Goal: Task Accomplishment & Management: Use online tool/utility

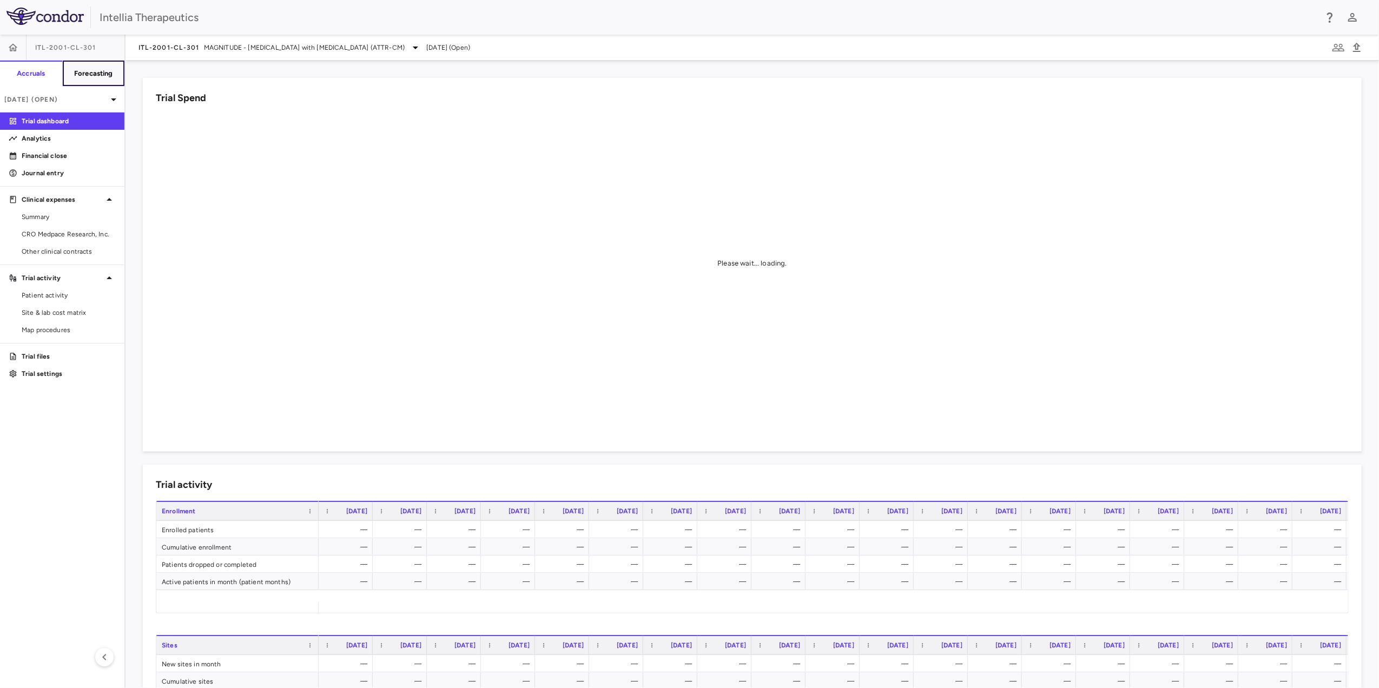
click at [106, 78] on button "Forecasting" at bounding box center [93, 74] width 63 height 26
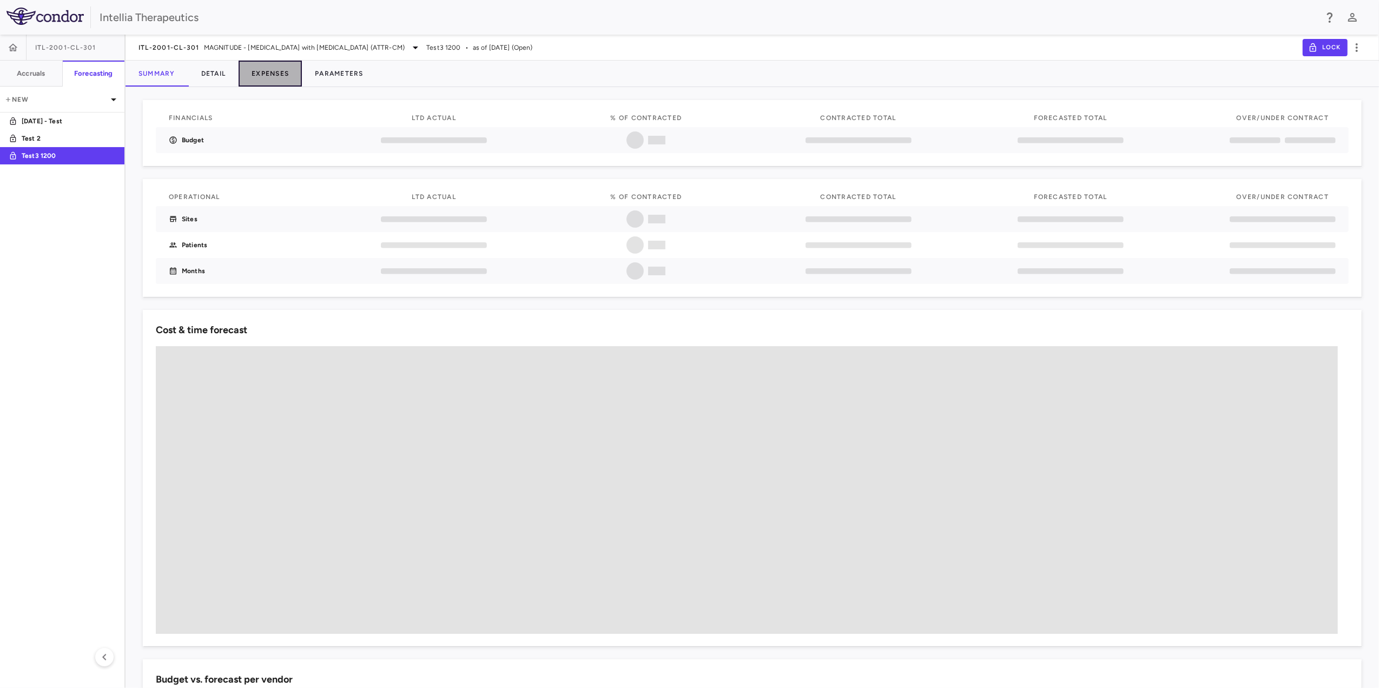
click at [282, 76] on button "Expenses" at bounding box center [270, 74] width 63 height 26
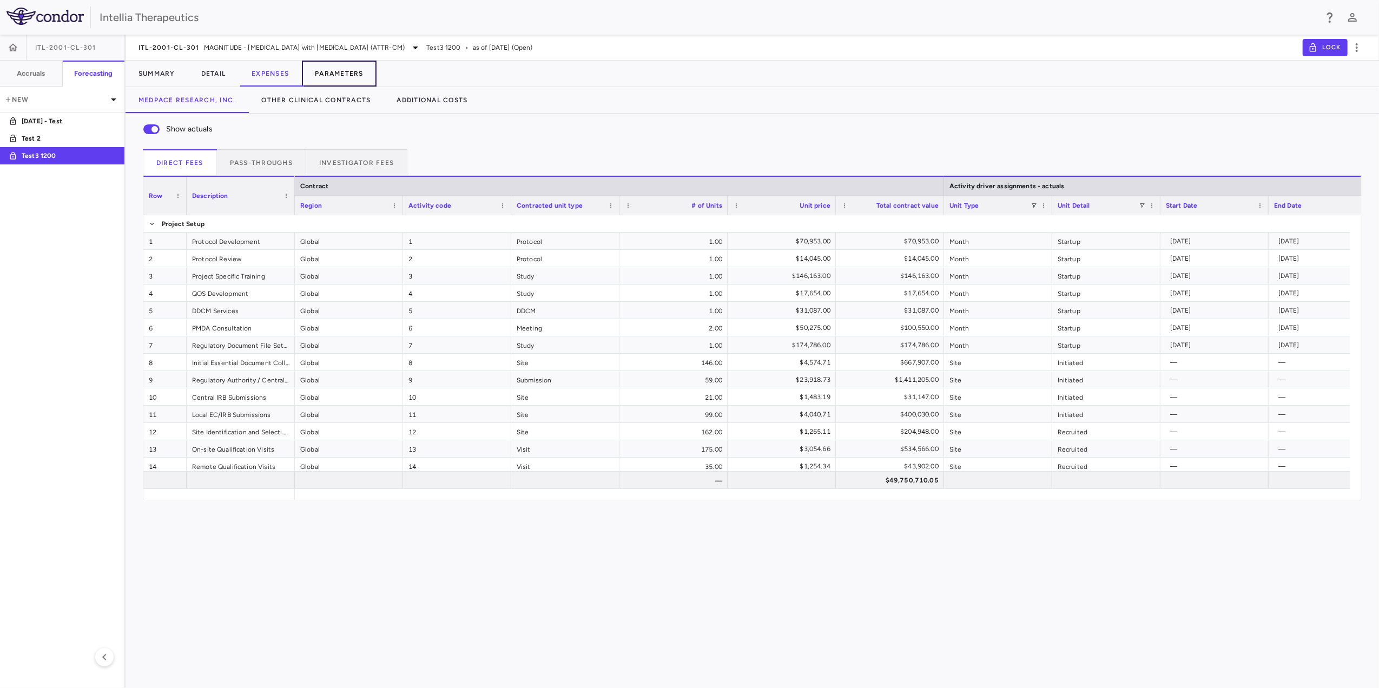
click at [341, 78] on button "Parameters" at bounding box center [339, 74] width 75 height 26
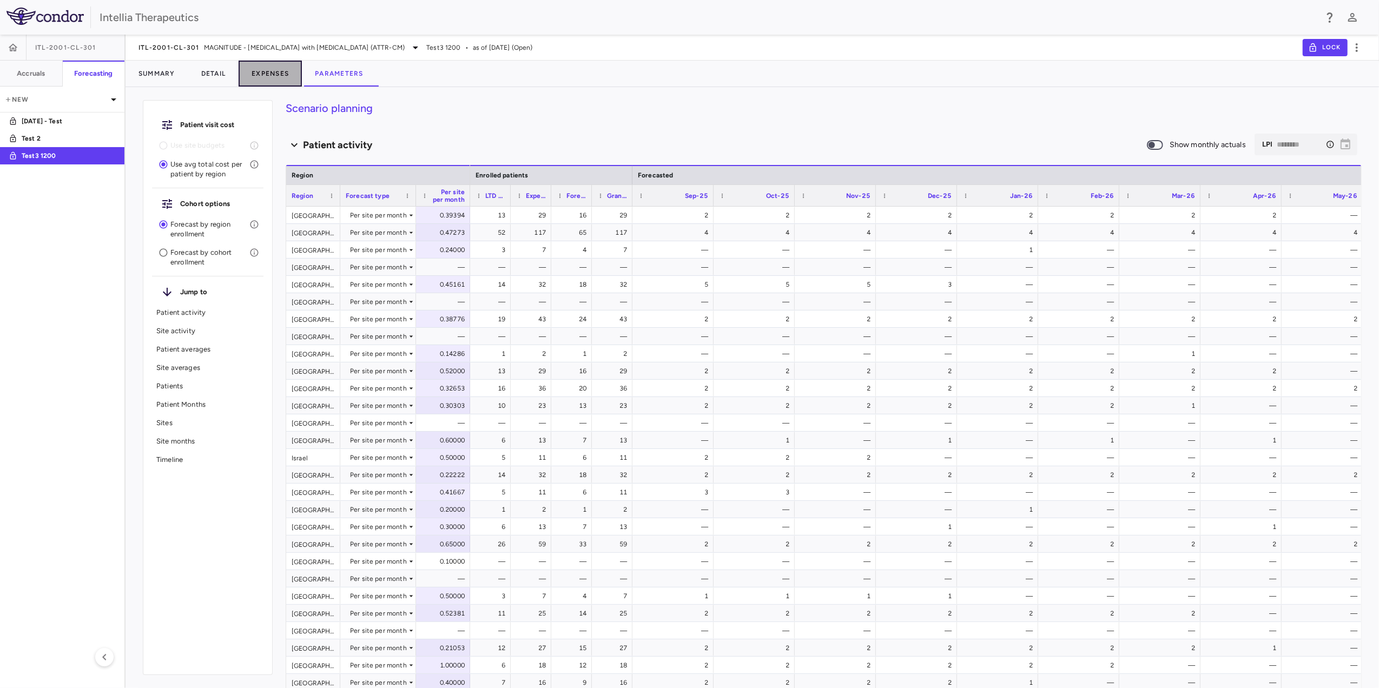
click at [256, 67] on button "Expenses" at bounding box center [270, 74] width 63 height 26
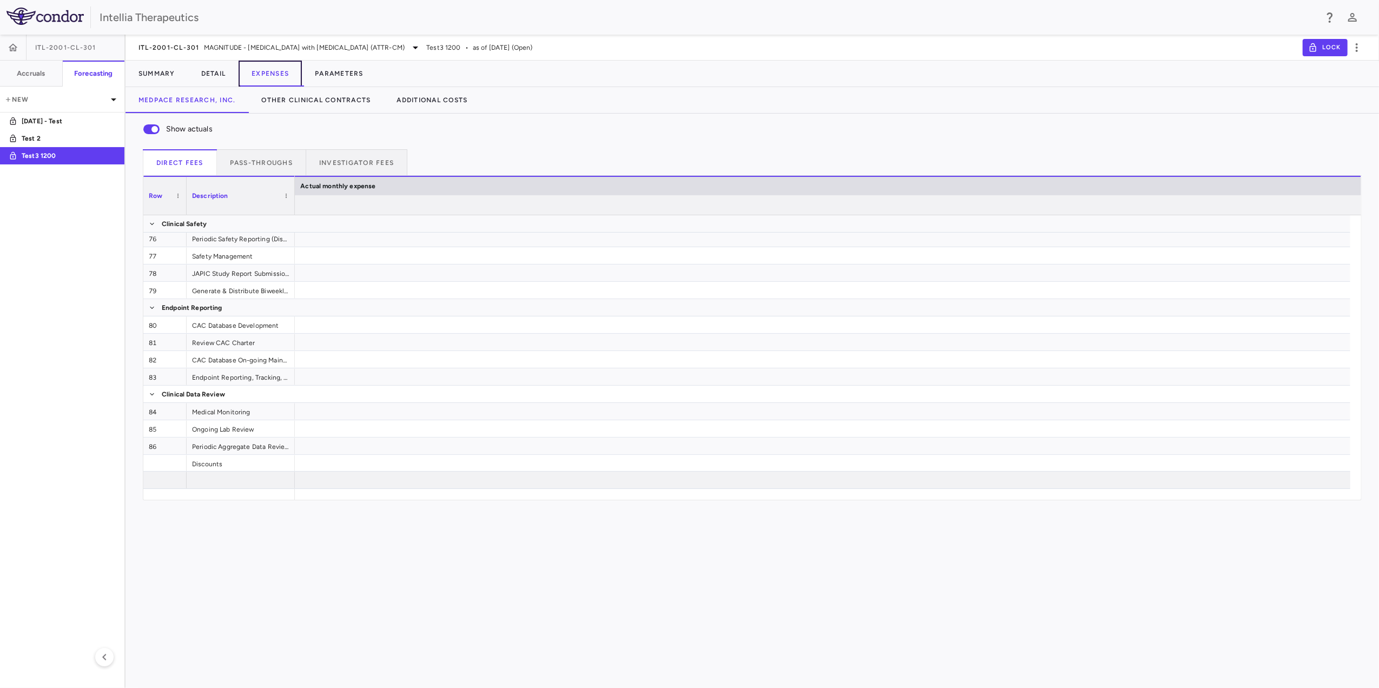
scroll to position [0, 9189]
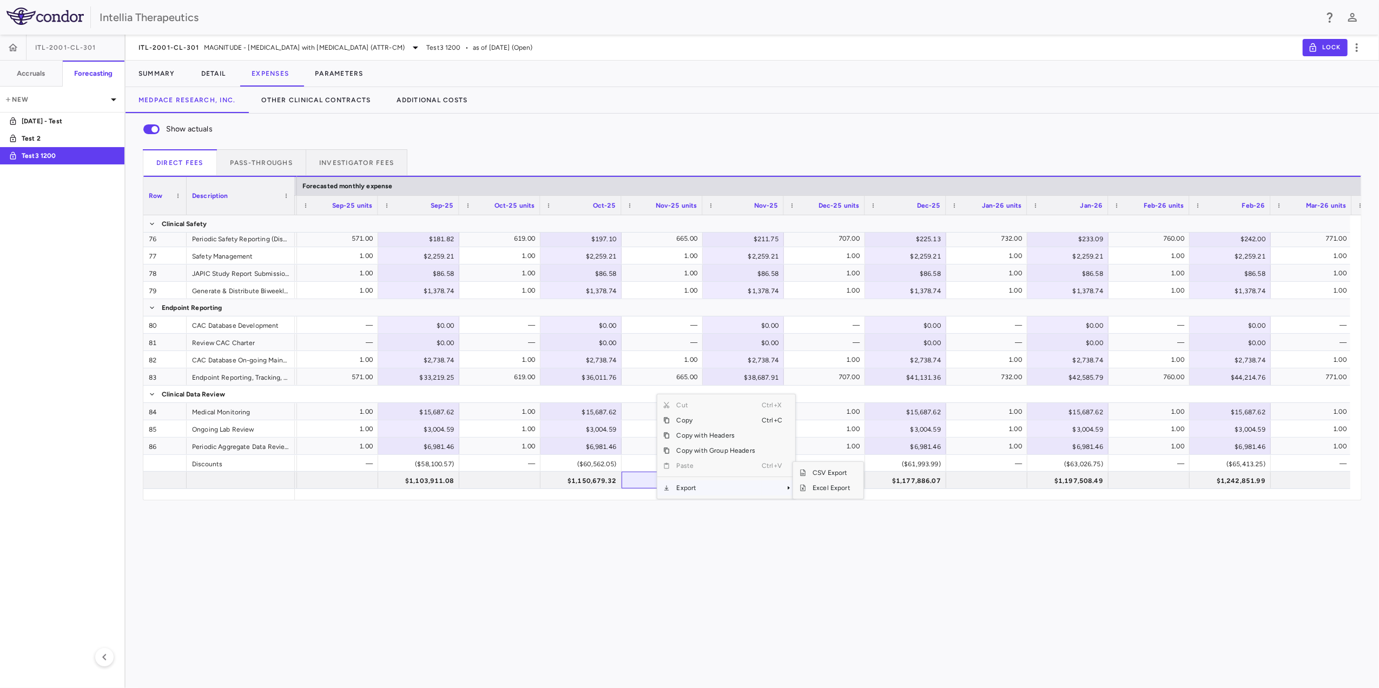
click at [700, 491] on span "Export" at bounding box center [715, 487] width 91 height 15
click at [842, 487] on span "Excel Export" at bounding box center [831, 487] width 51 height 15
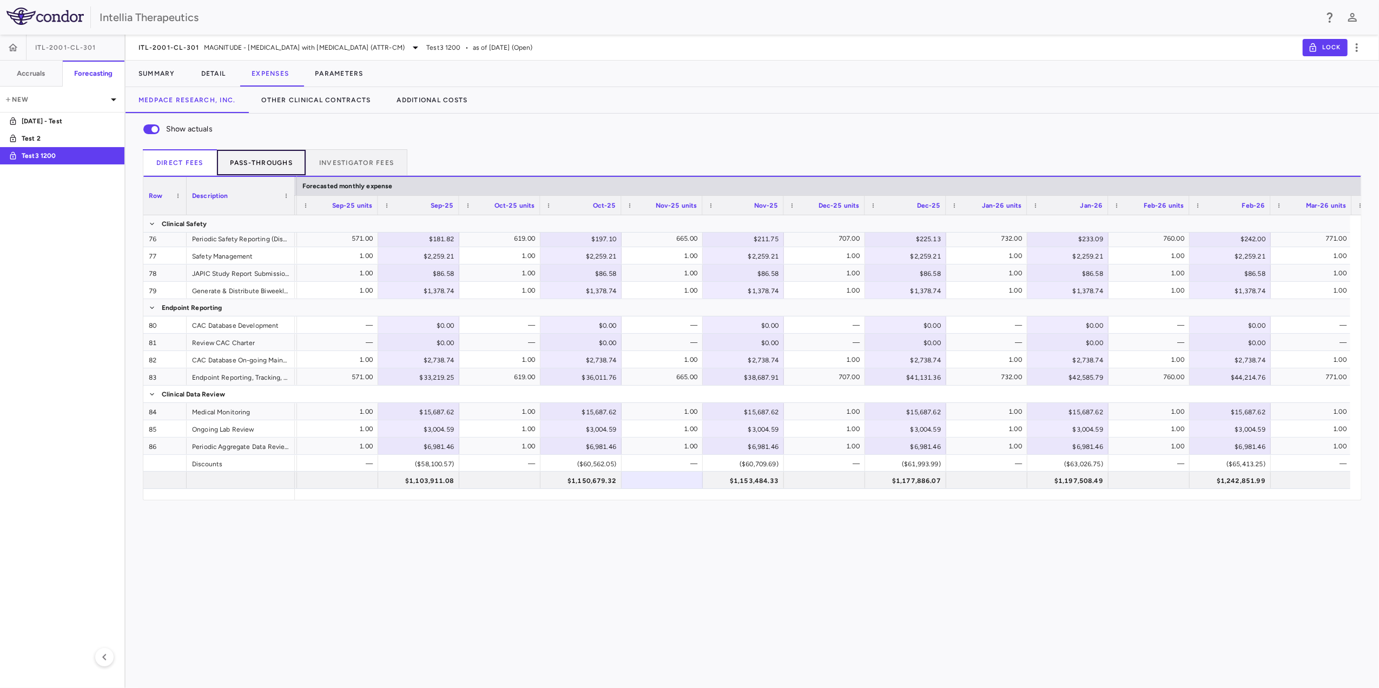
click at [258, 154] on button "Pass-throughs" at bounding box center [261, 162] width 89 height 26
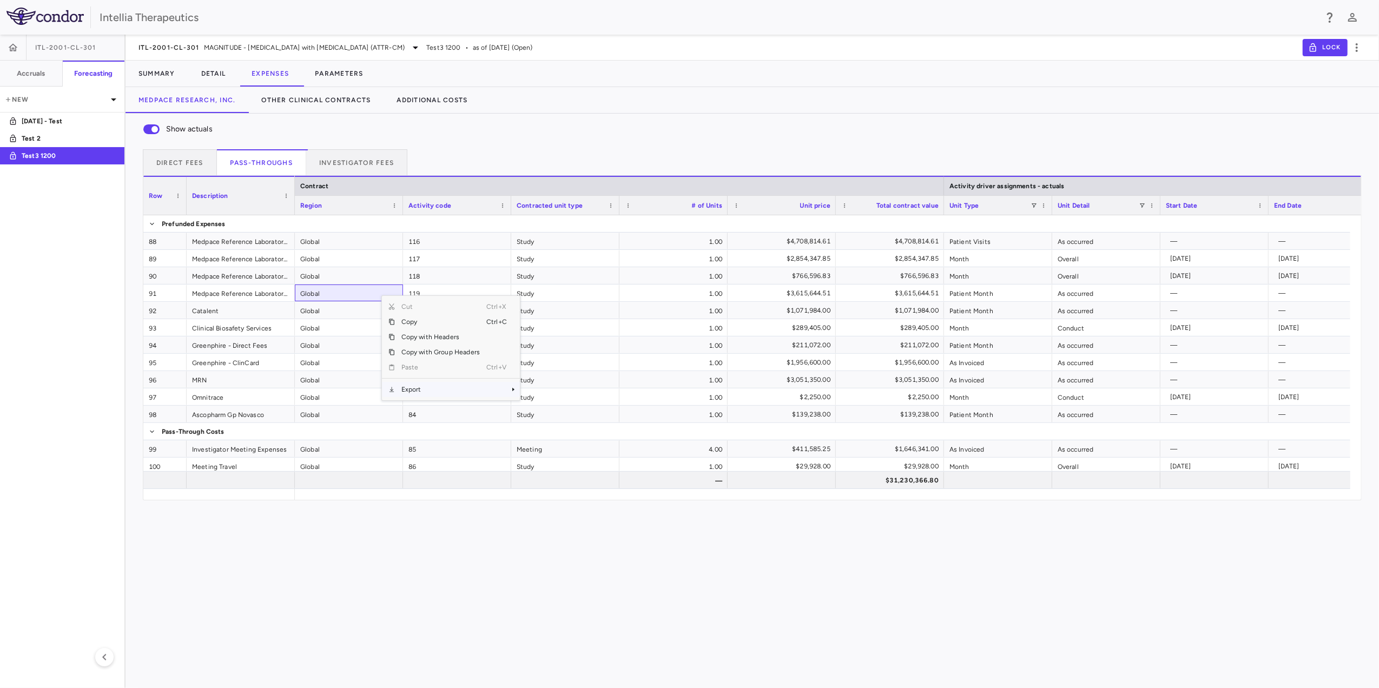
click at [427, 388] on span "Export" at bounding box center [440, 389] width 91 height 15
click at [582, 412] on span "SubMenu" at bounding box center [583, 408] width 3 height 15
click at [381, 161] on button "Investigator Fees" at bounding box center [356, 162] width 101 height 26
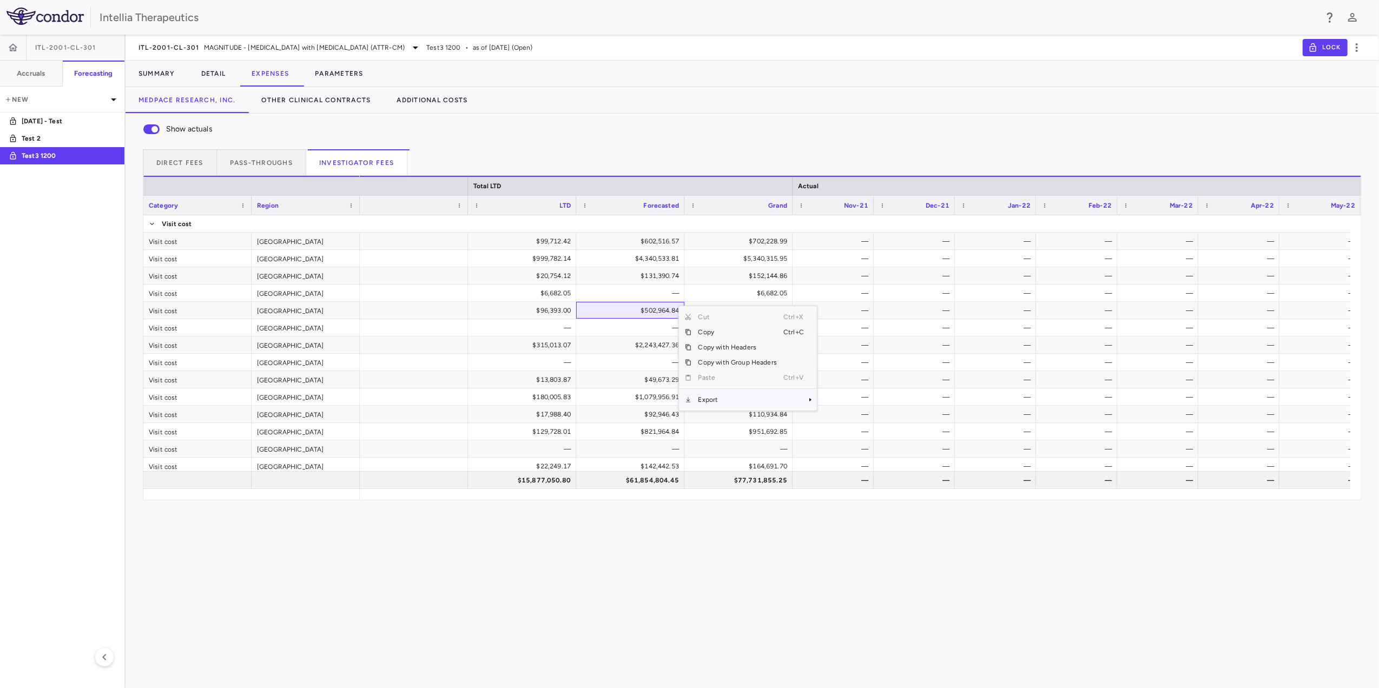
click at [741, 401] on span "Export" at bounding box center [737, 399] width 91 height 15
click at [863, 416] on span "Excel Export" at bounding box center [853, 418] width 51 height 15
click at [346, 74] on button "Parameters" at bounding box center [339, 74] width 75 height 26
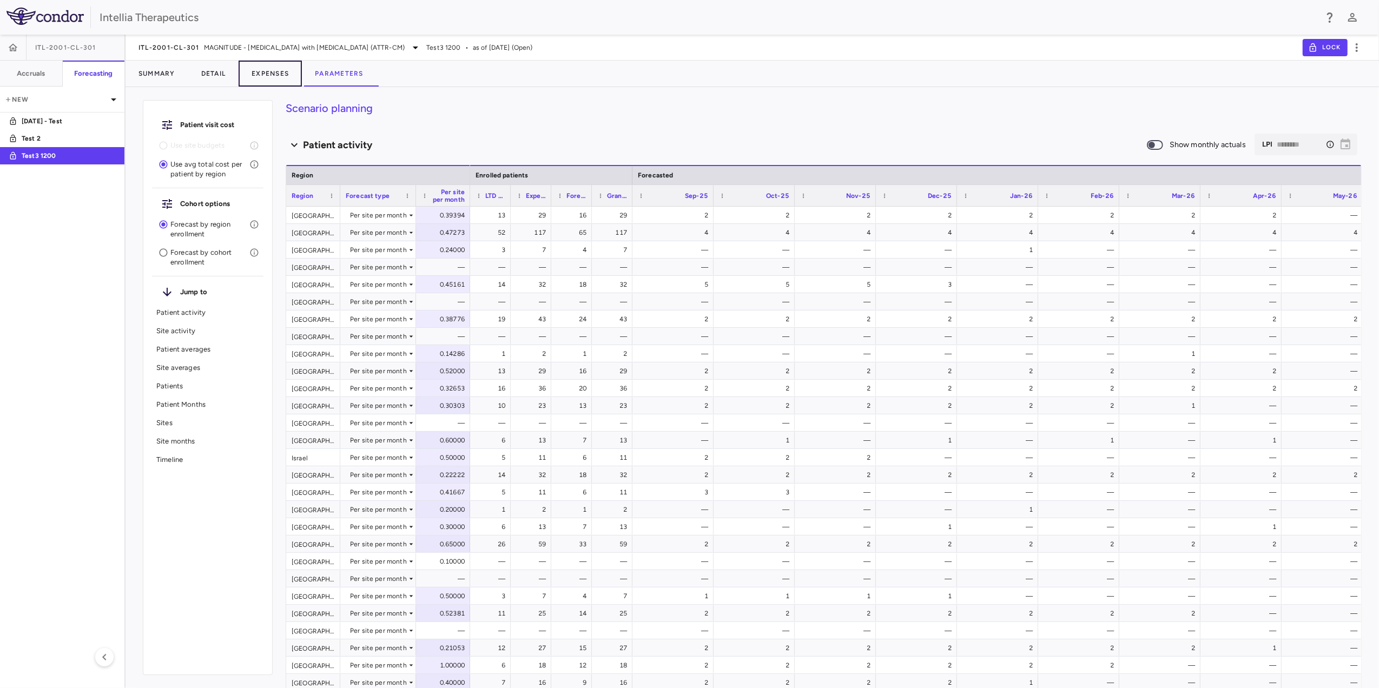
click at [249, 68] on button "Expenses" at bounding box center [270, 74] width 63 height 26
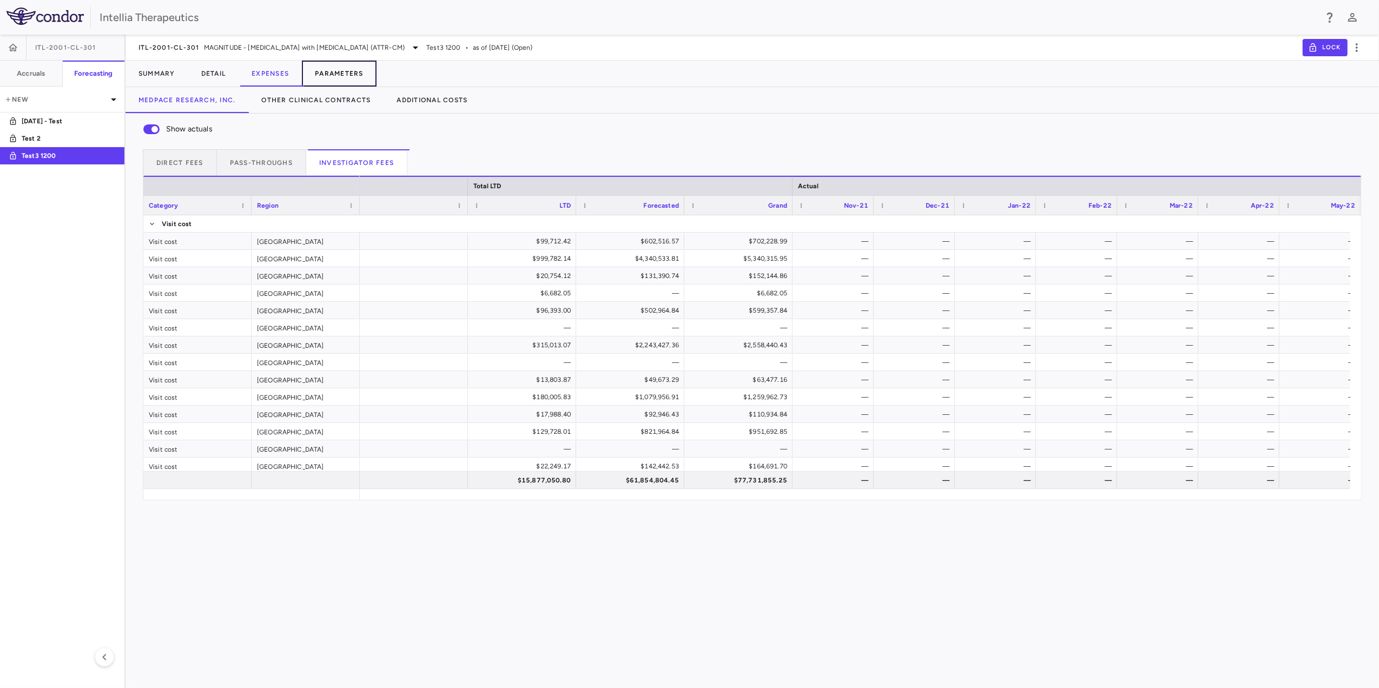
click at [332, 76] on button "Parameters" at bounding box center [339, 74] width 75 height 26
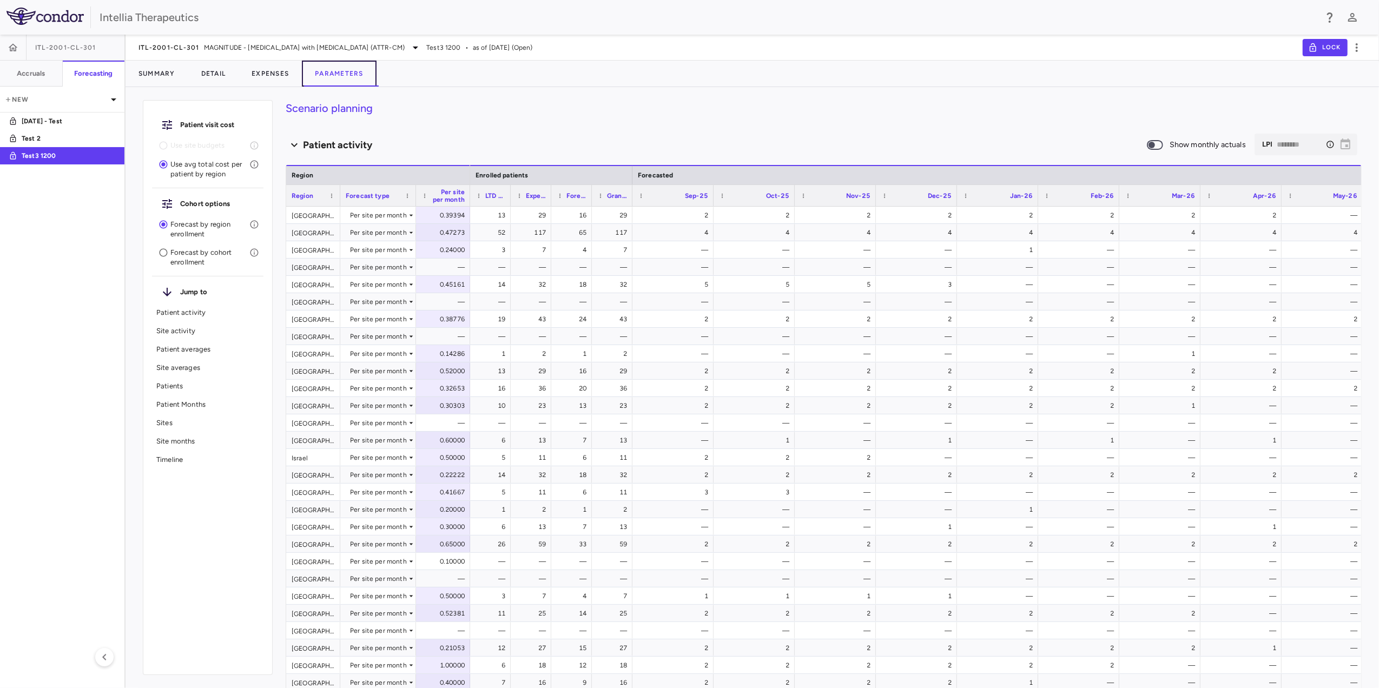
click at [338, 76] on button "Parameters" at bounding box center [339, 74] width 75 height 26
click at [1327, 143] on icon "Select the month to which you want to forecast patients. This does not affect t…" at bounding box center [1330, 144] width 7 height 7
click at [1331, 146] on div "​ LPI ******** ​" at bounding box center [1306, 145] width 103 height 22
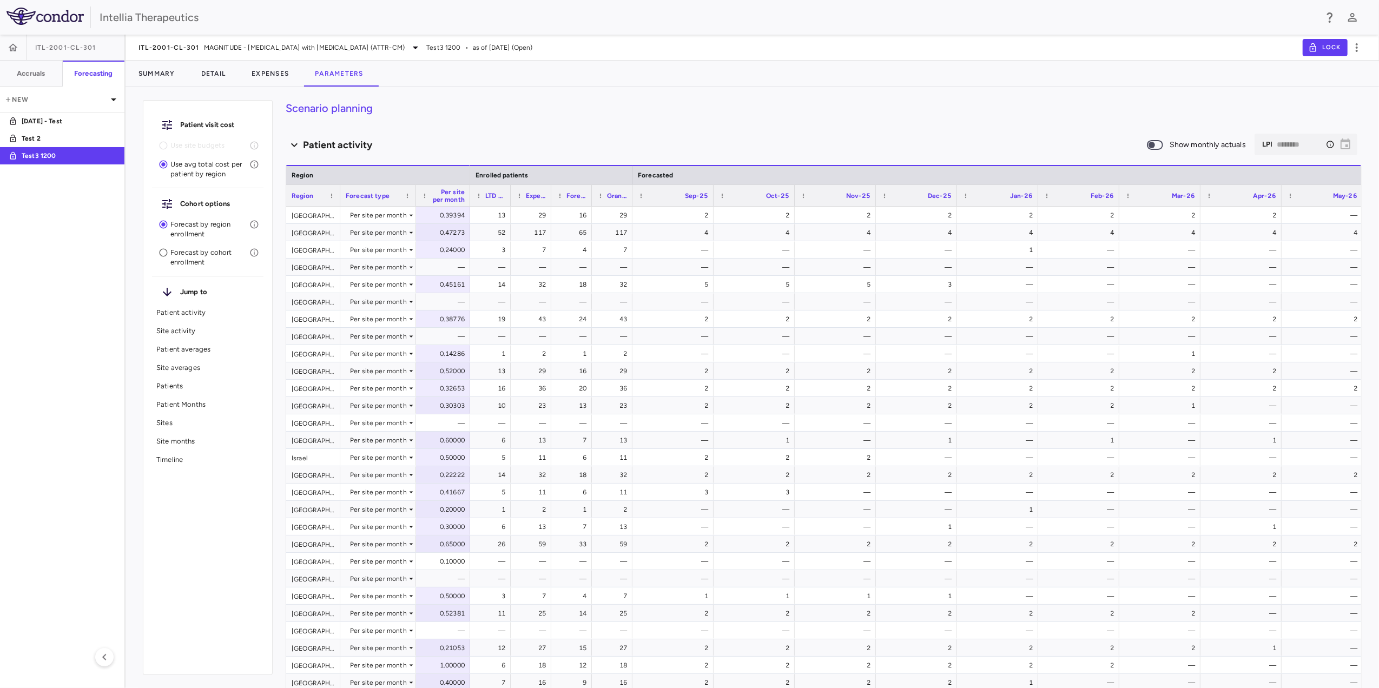
click at [1255, 116] on h4 "Scenario planning" at bounding box center [824, 108] width 1076 height 16
click at [345, 72] on button "Parameters" at bounding box center [339, 74] width 75 height 26
click at [294, 70] on button "Expenses" at bounding box center [270, 74] width 63 height 26
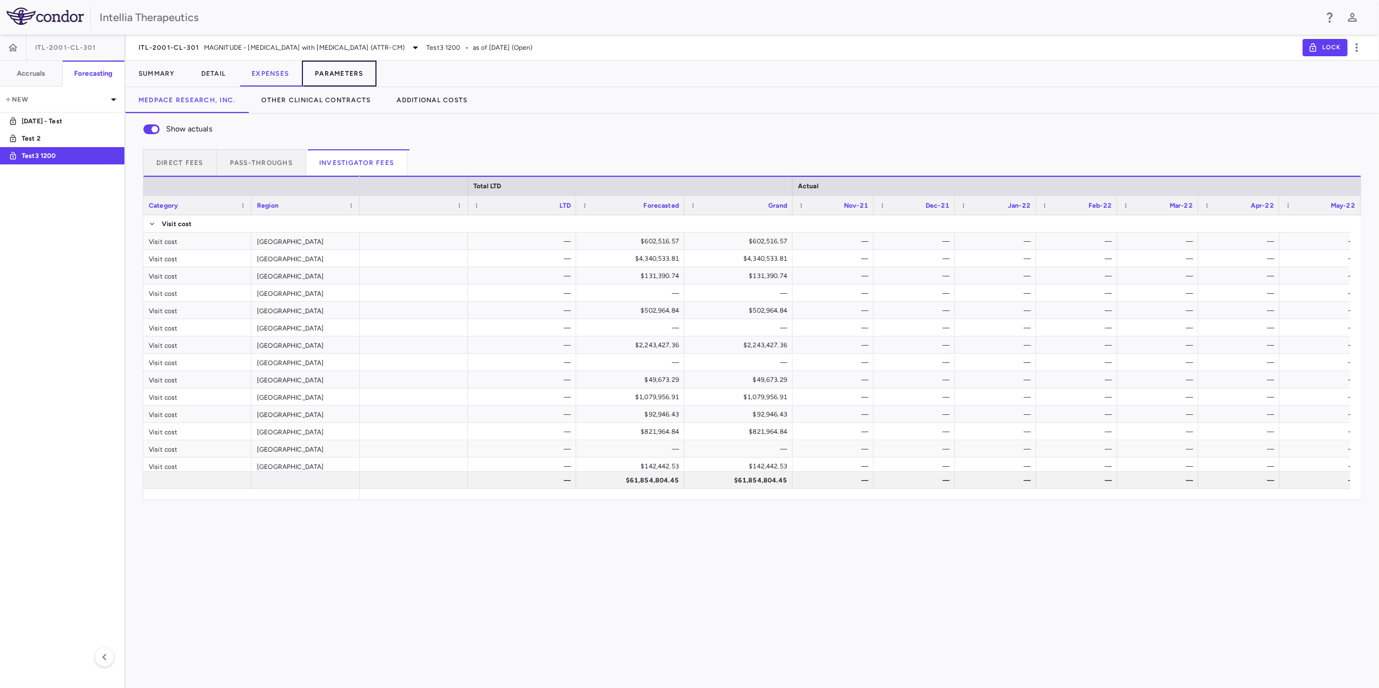
click at [324, 71] on button "Parameters" at bounding box center [339, 74] width 75 height 26
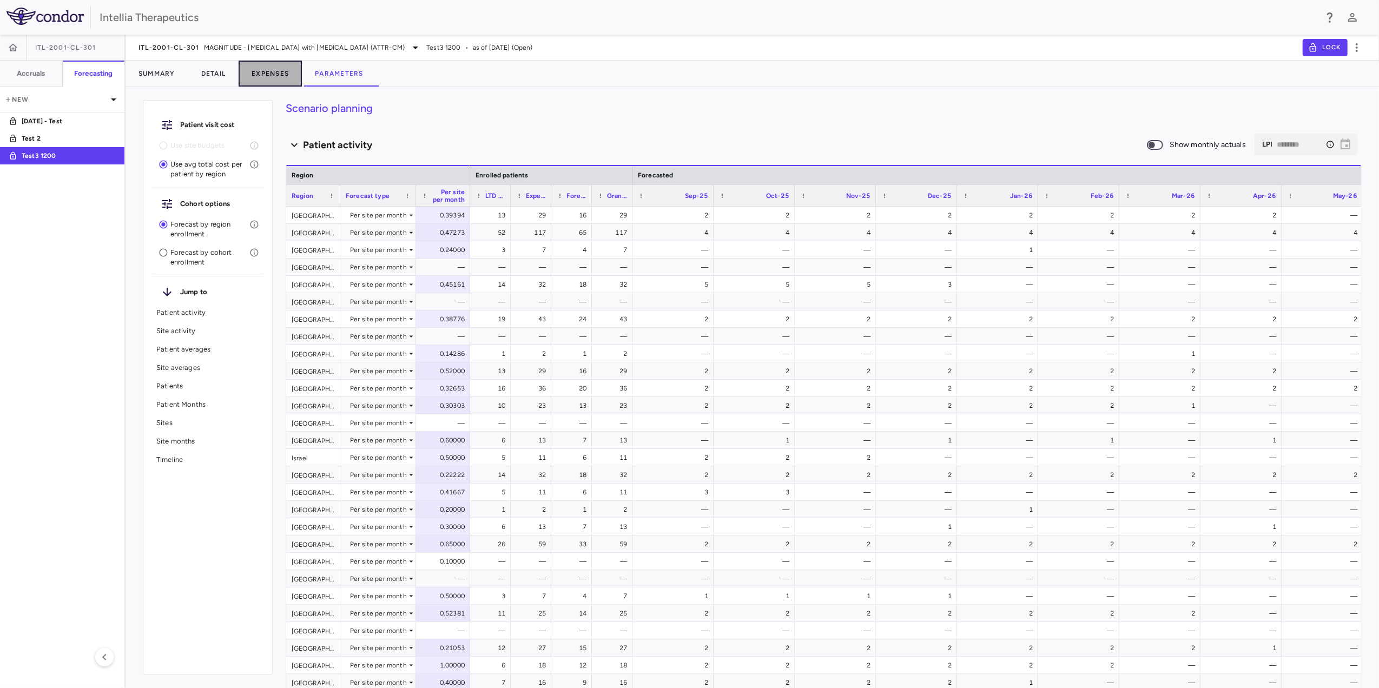
click at [269, 72] on button "Expenses" at bounding box center [270, 74] width 63 height 26
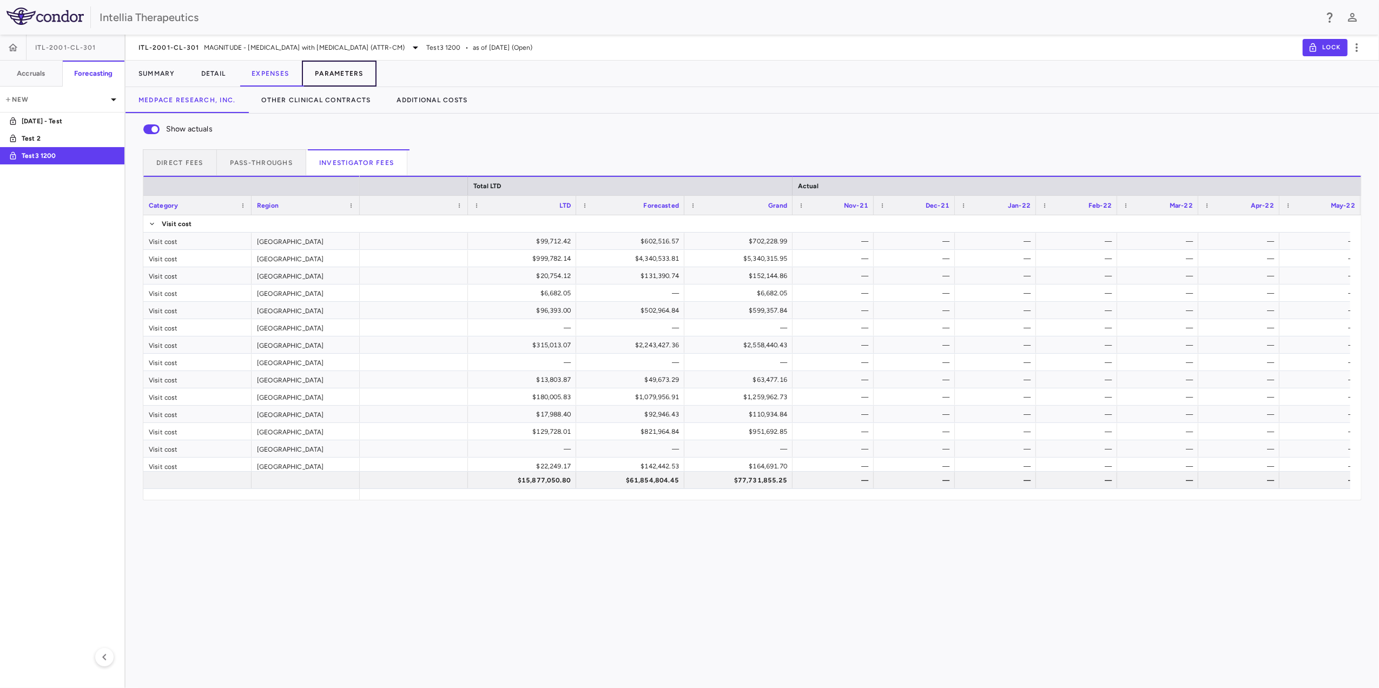
click at [323, 67] on button "Parameters" at bounding box center [339, 74] width 75 height 26
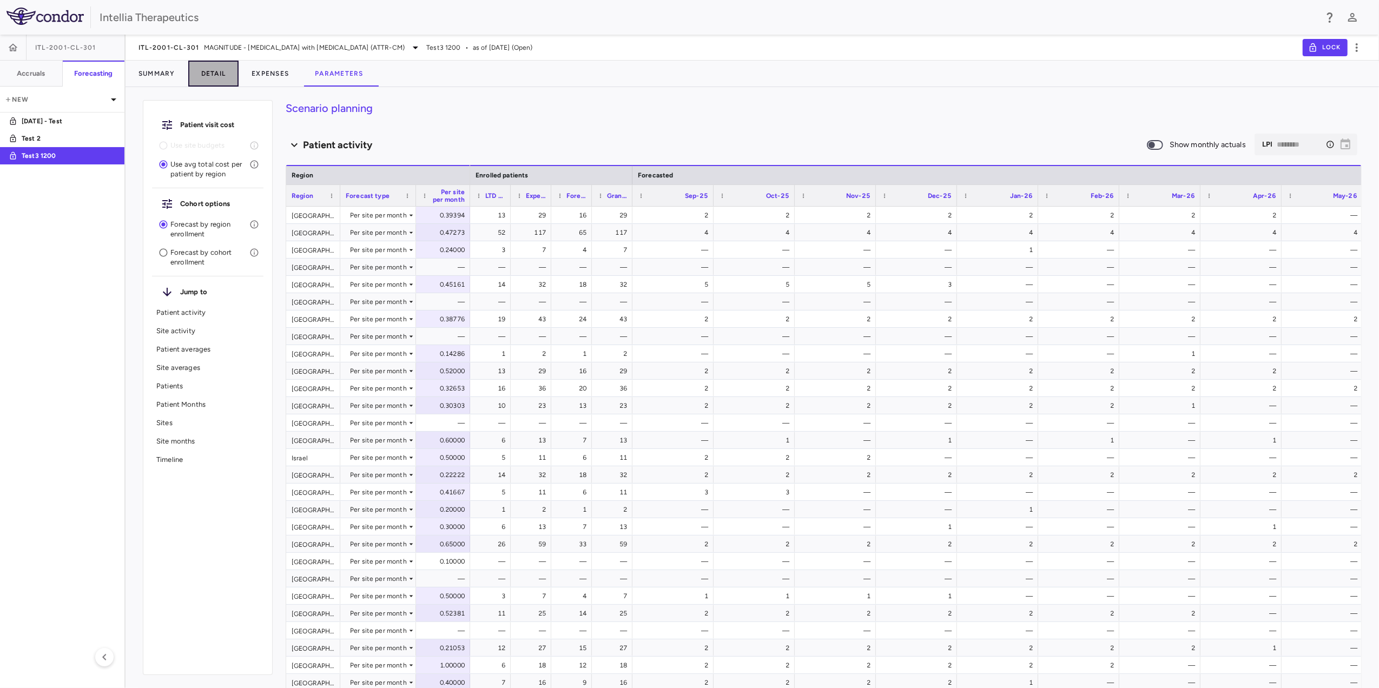
click at [202, 72] on button "Detail" at bounding box center [213, 74] width 51 height 26
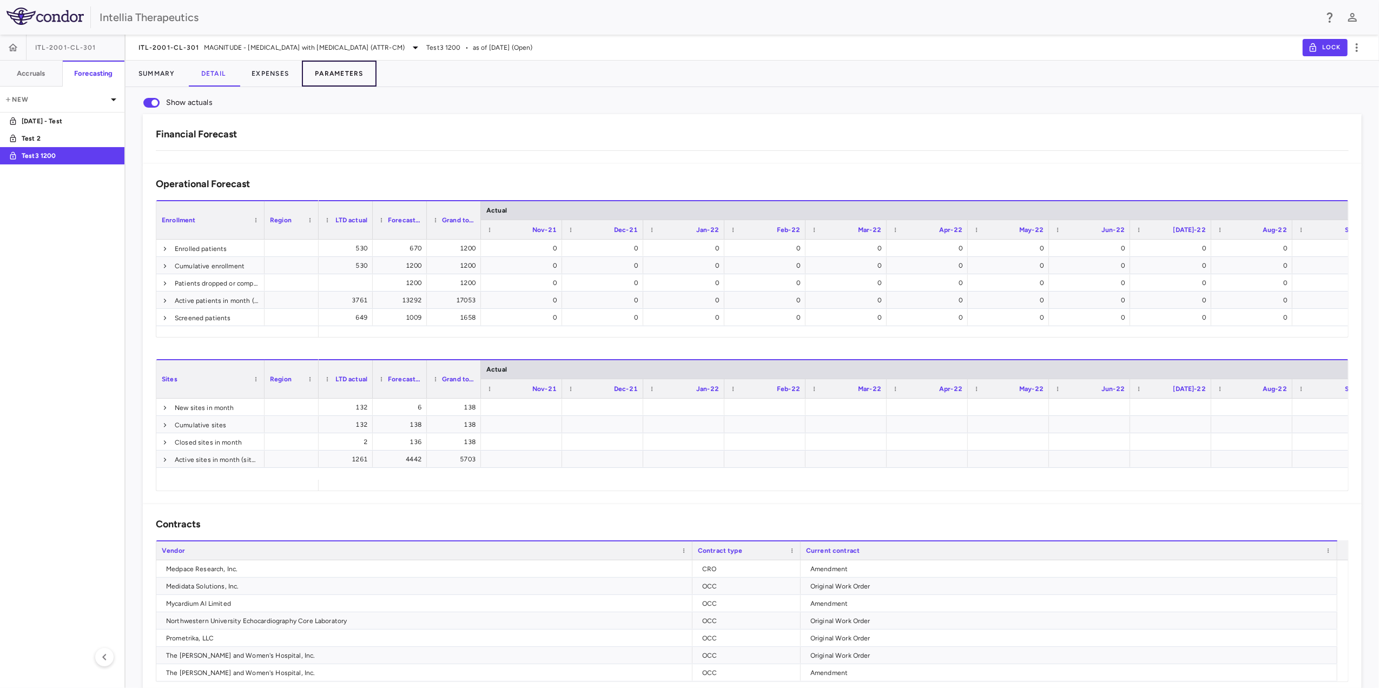
click at [338, 74] on button "Parameters" at bounding box center [339, 74] width 75 height 26
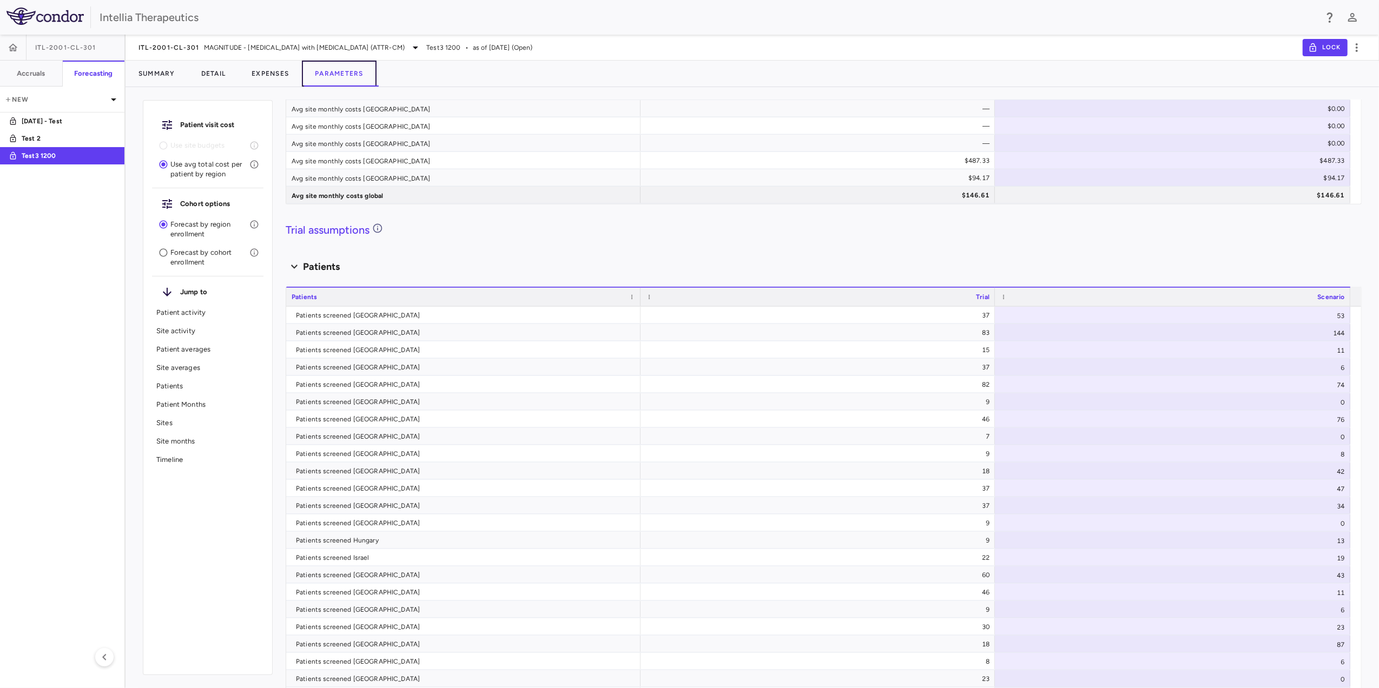
scroll to position [5082, 0]
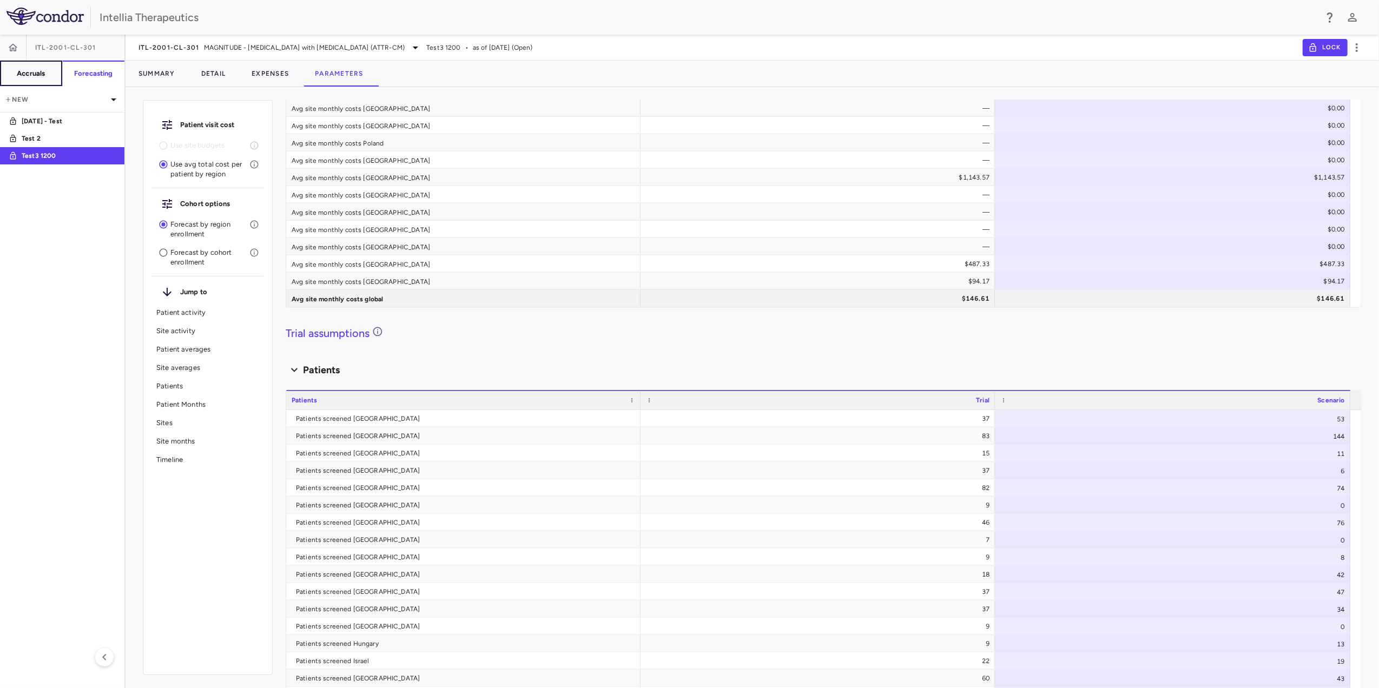
click at [50, 78] on button "Accruals" at bounding box center [31, 74] width 63 height 26
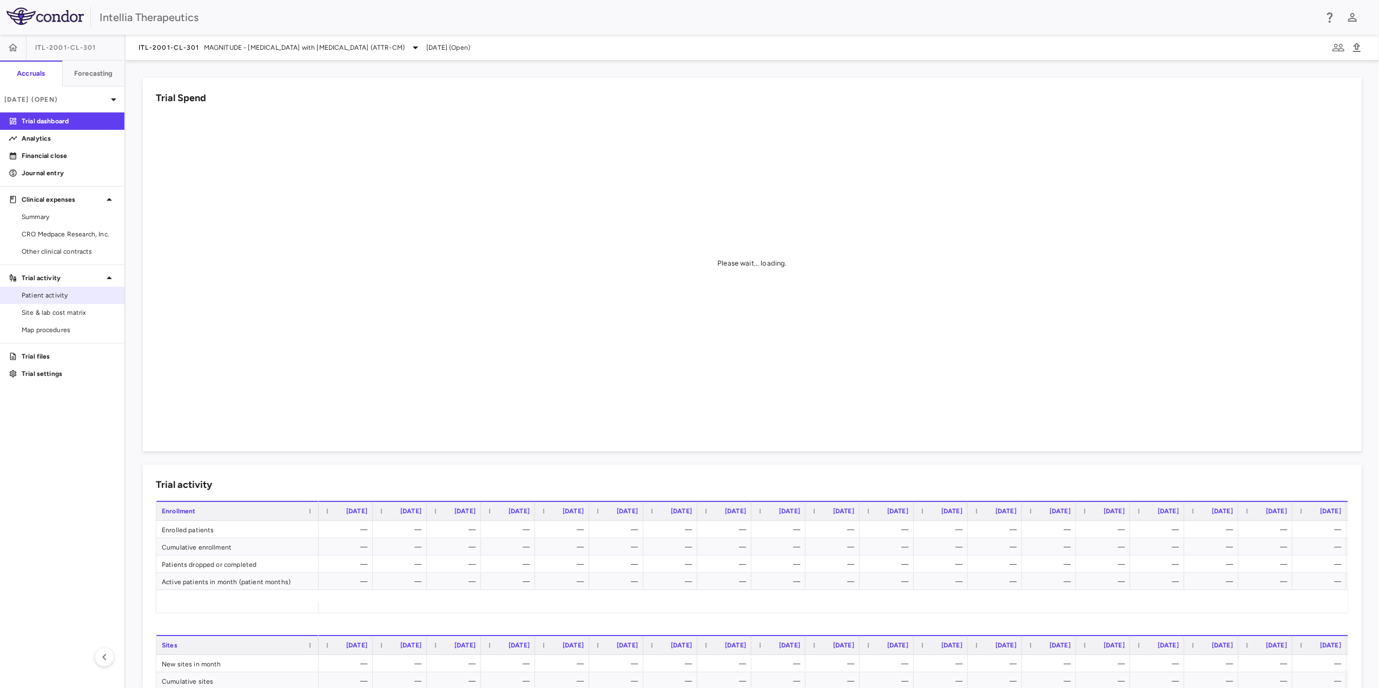
click at [70, 301] on link "Patient activity" at bounding box center [62, 295] width 124 height 16
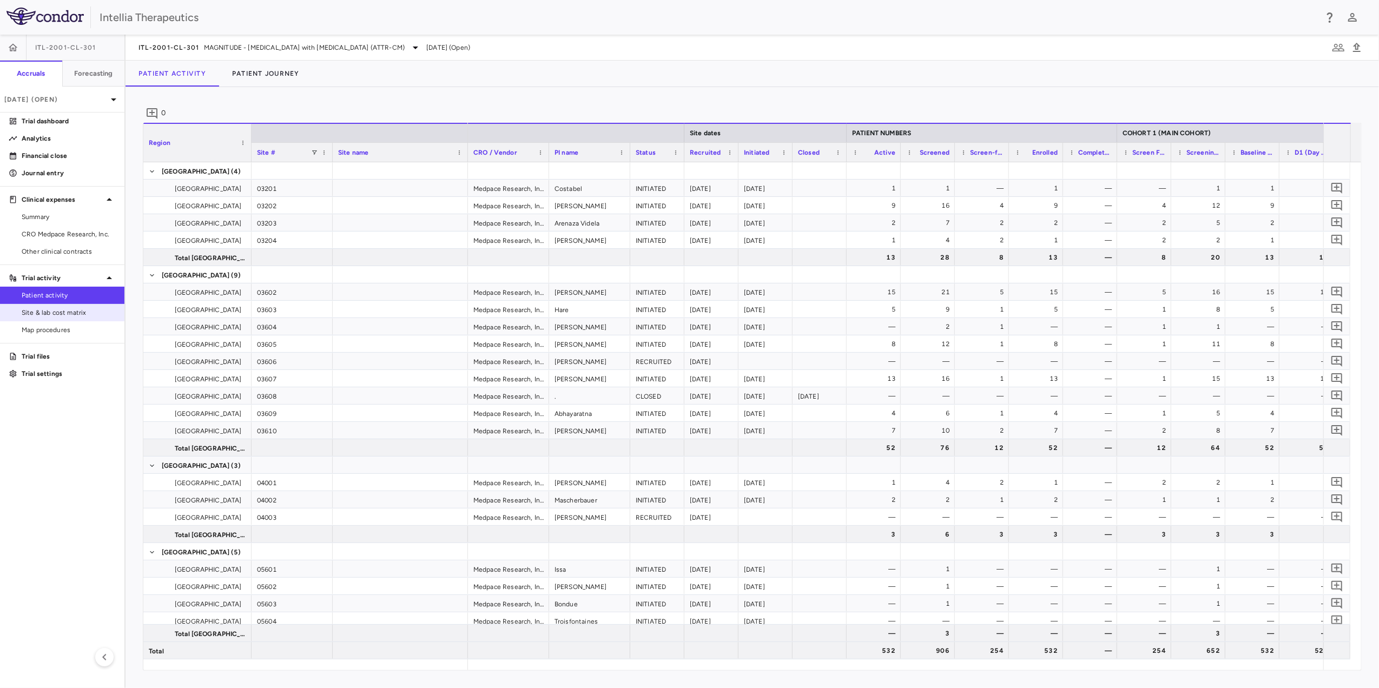
click at [72, 316] on span "Site & lab cost matrix" at bounding box center [69, 313] width 94 height 10
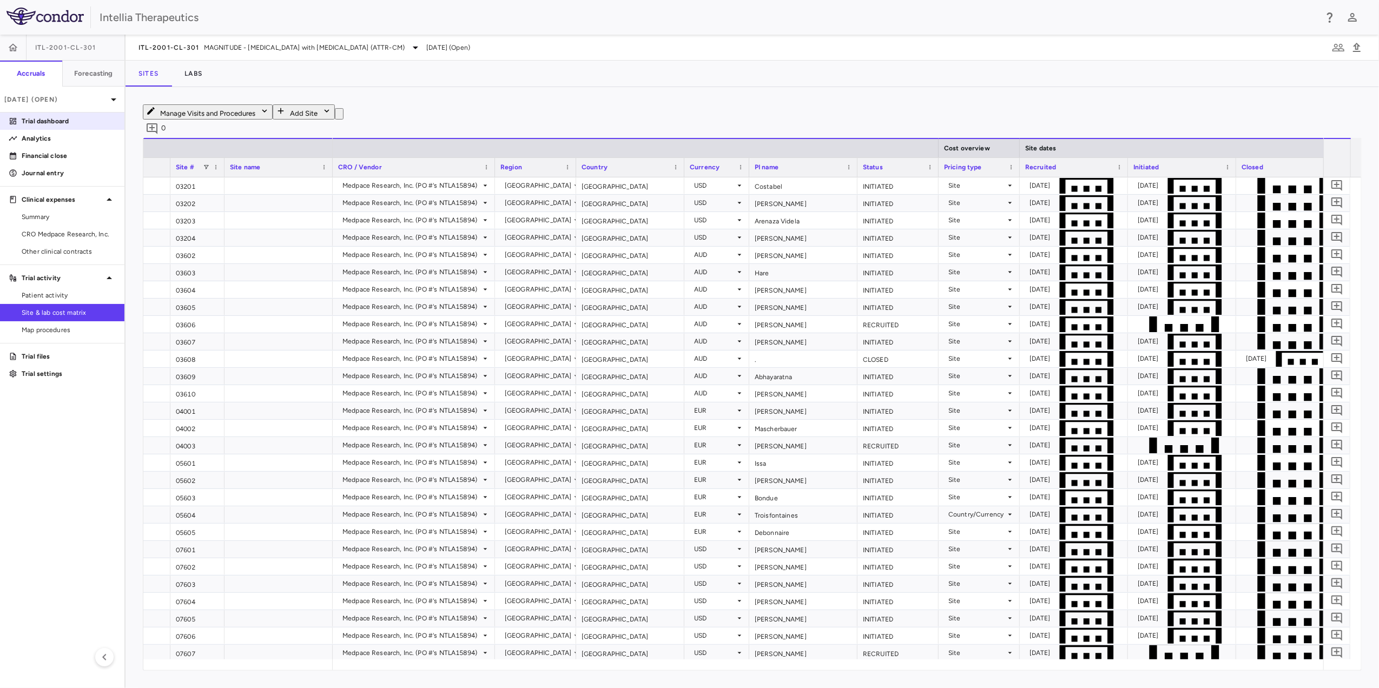
click at [85, 127] on link "Trial dashboard" at bounding box center [62, 121] width 124 height 16
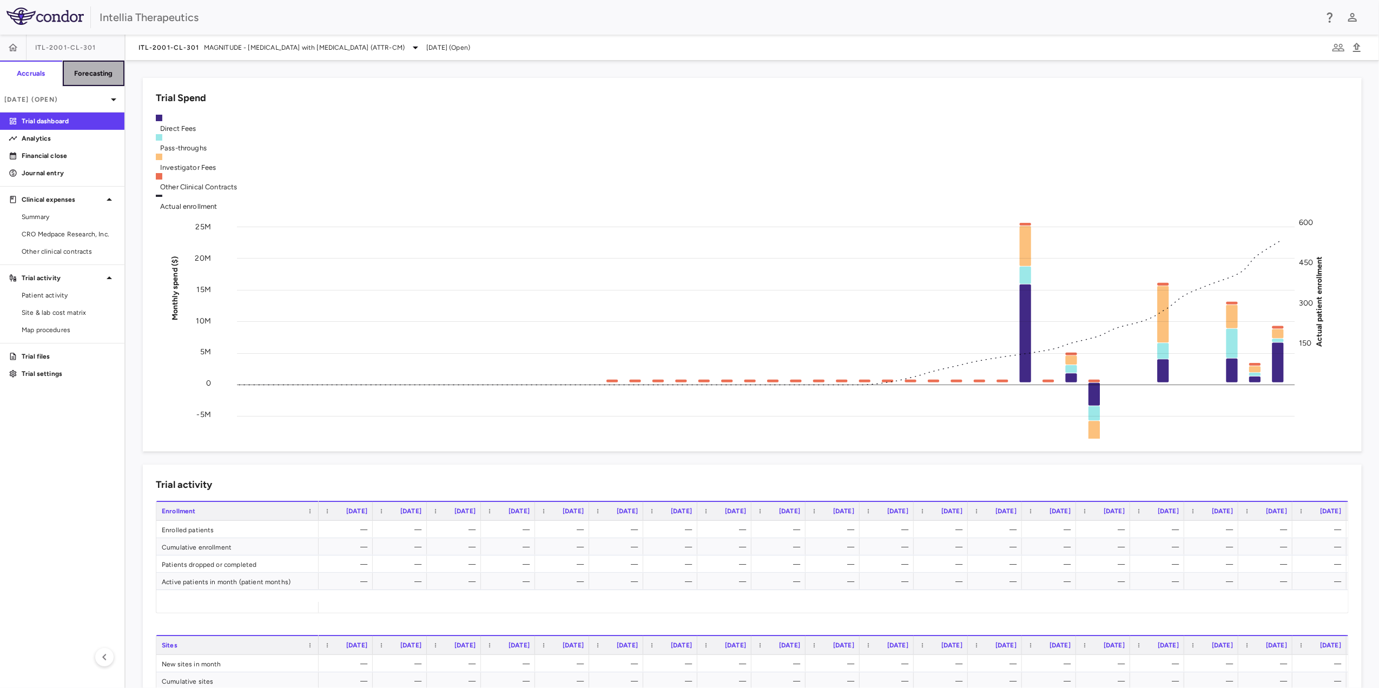
click at [92, 79] on button "Forecasting" at bounding box center [93, 74] width 63 height 26
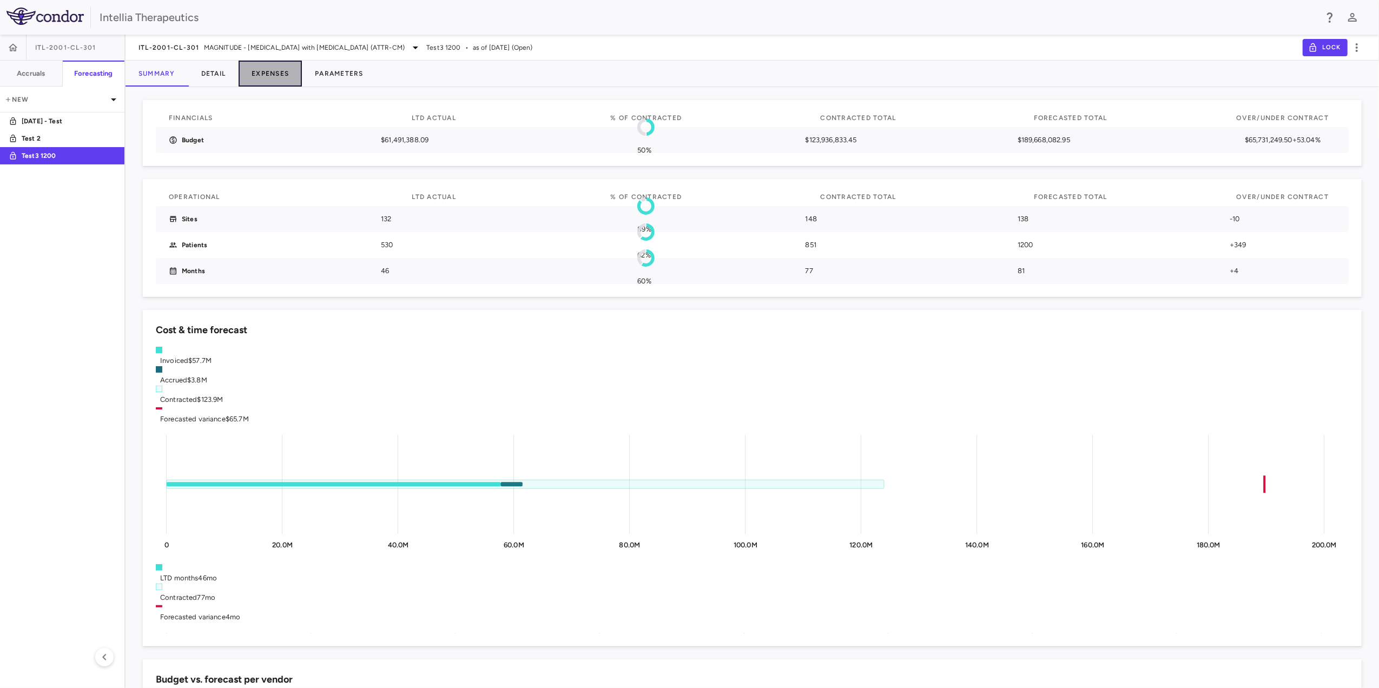
click at [240, 77] on button "Expenses" at bounding box center [270, 74] width 63 height 26
